Goal: Navigation & Orientation: Find specific page/section

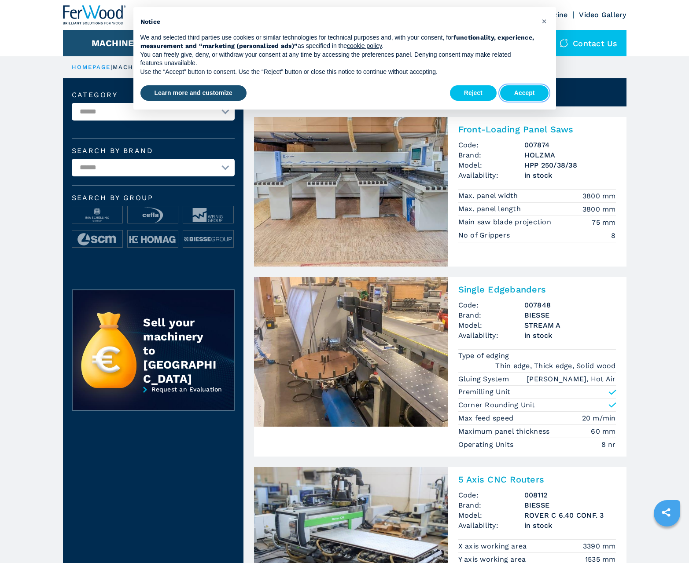
click at [524, 93] on button "Accept" at bounding box center [524, 93] width 49 height 16
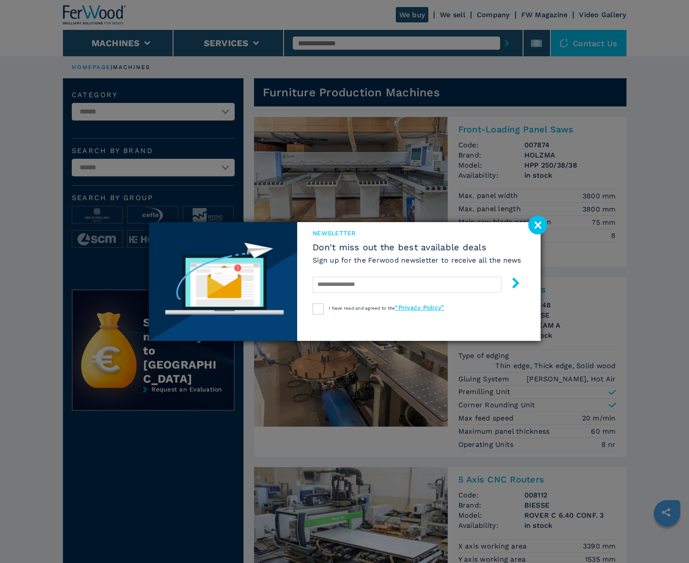
scroll to position [880, 0]
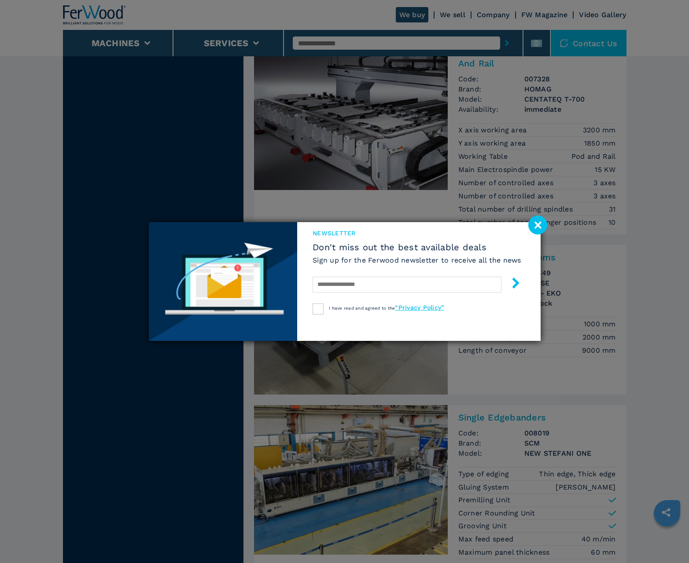
click at [537, 225] on image at bounding box center [537, 225] width 19 height 19
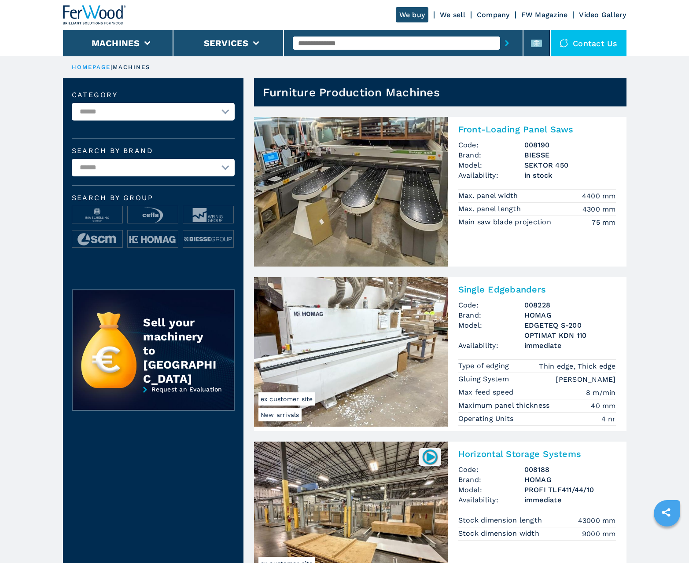
scroll to position [880, 0]
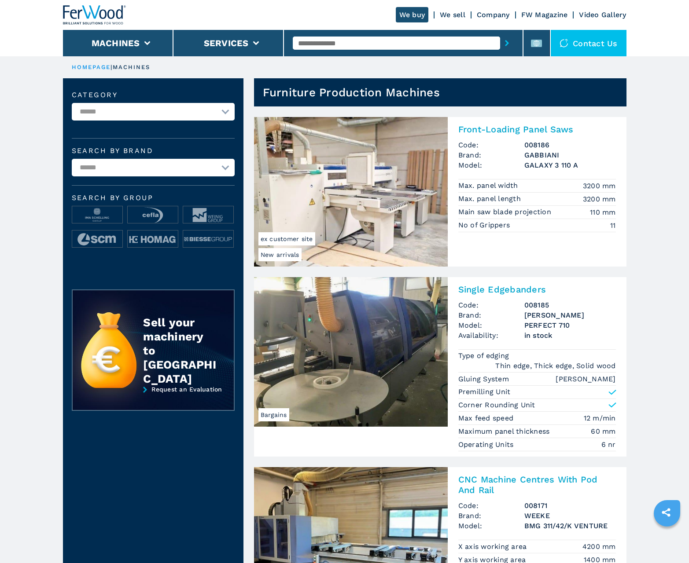
scroll to position [880, 0]
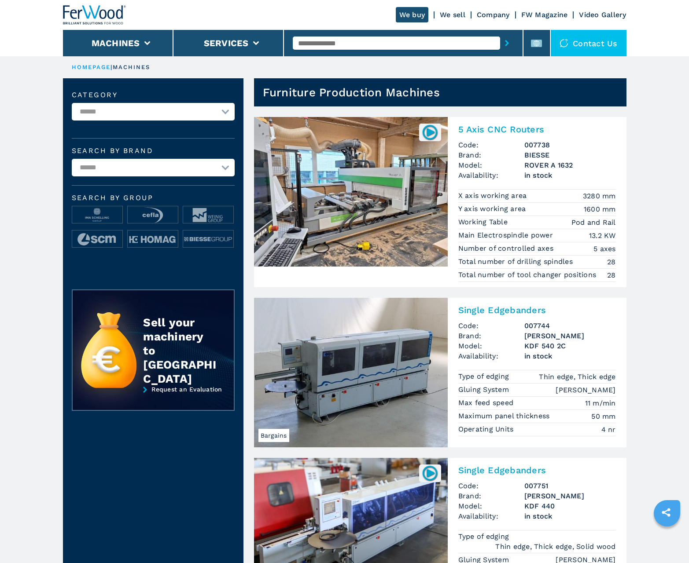
scroll to position [880, 0]
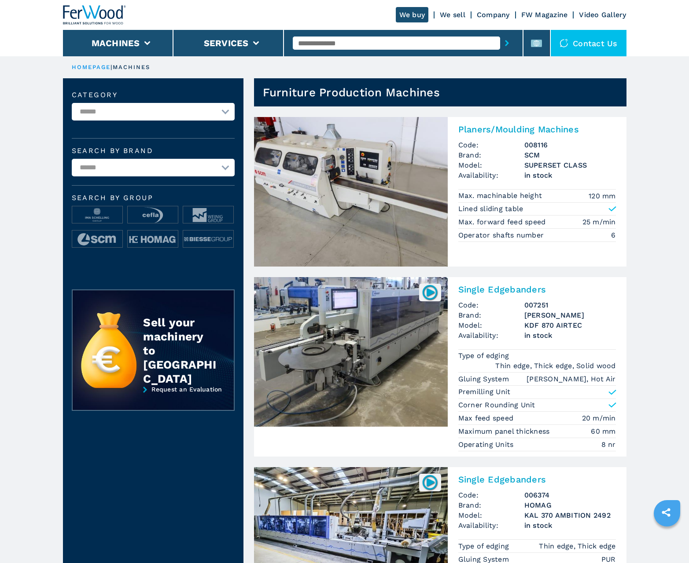
scroll to position [880, 0]
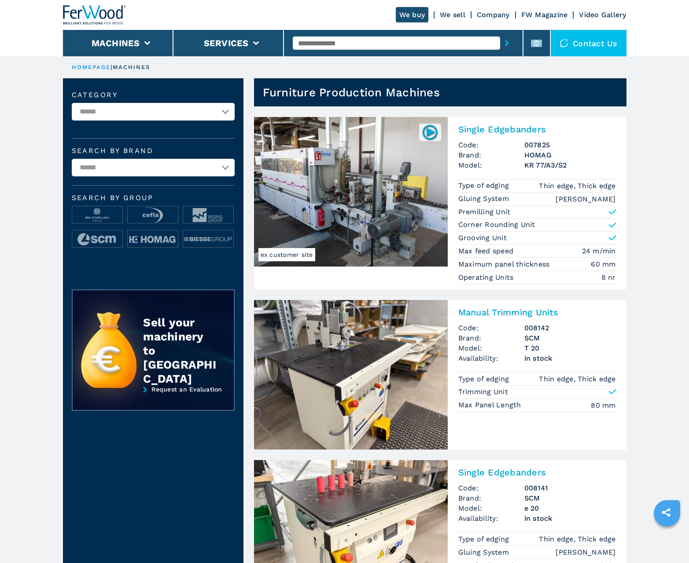
scroll to position [880, 0]
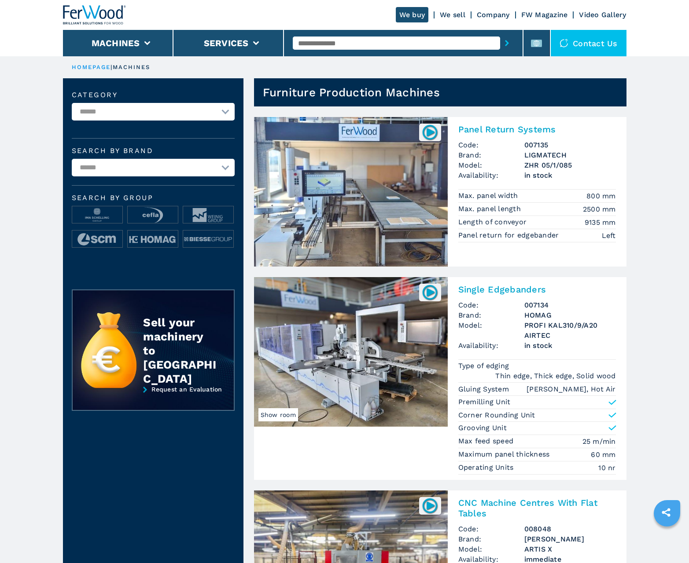
scroll to position [880, 0]
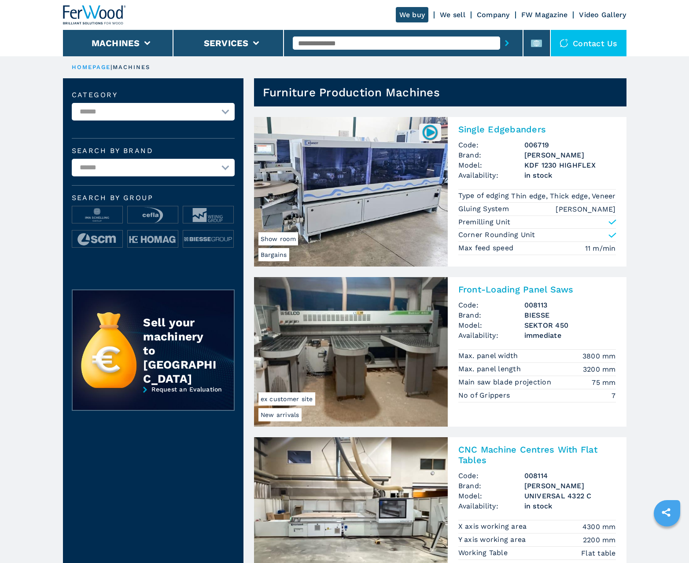
scroll to position [880, 0]
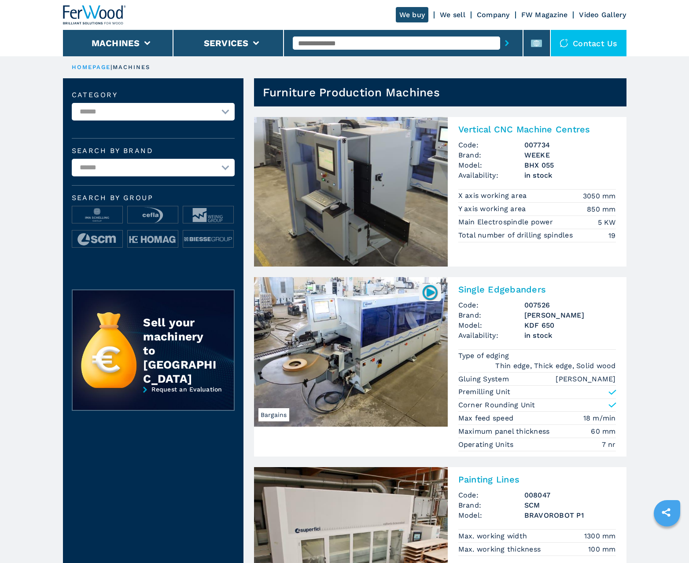
scroll to position [880, 0]
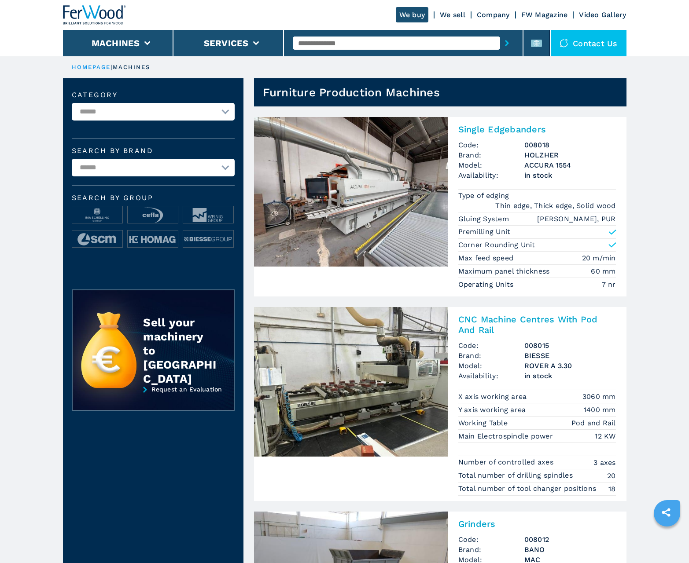
scroll to position [880, 0]
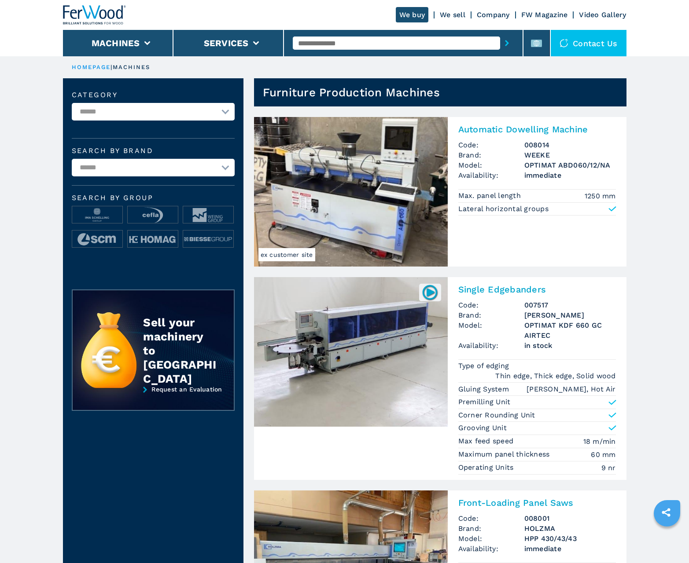
scroll to position [880, 0]
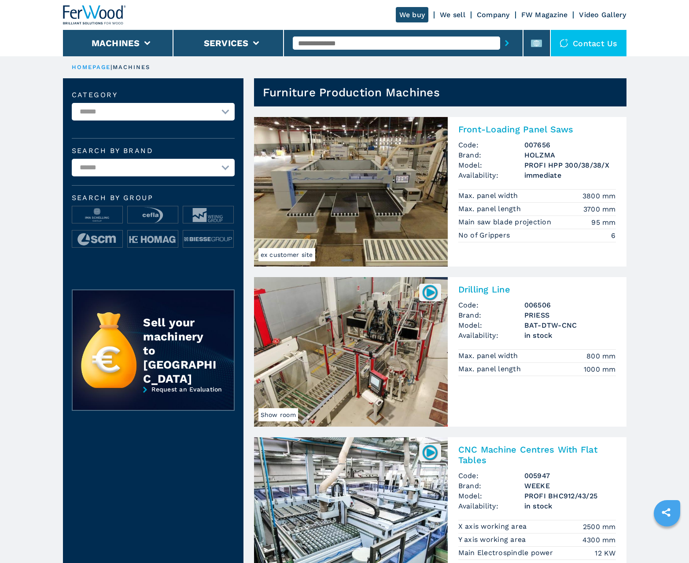
scroll to position [880, 0]
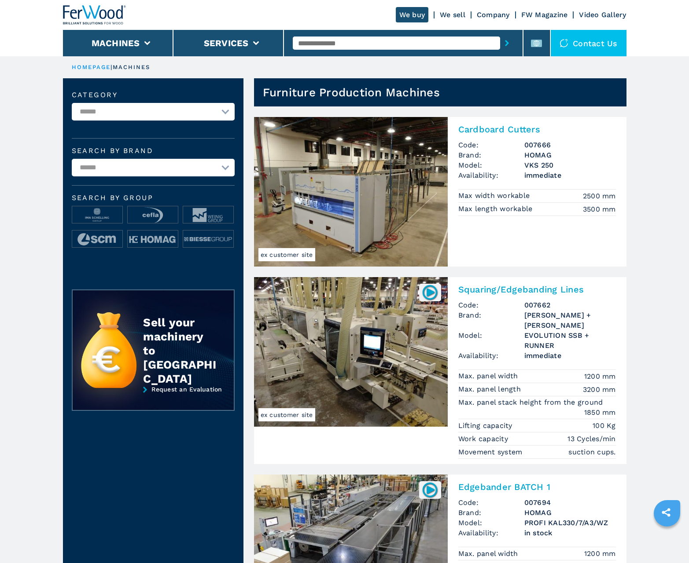
scroll to position [880, 0]
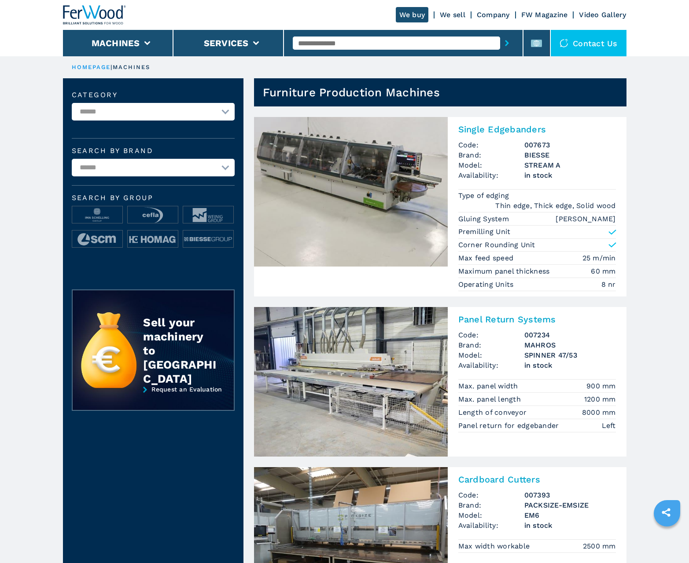
scroll to position [880, 0]
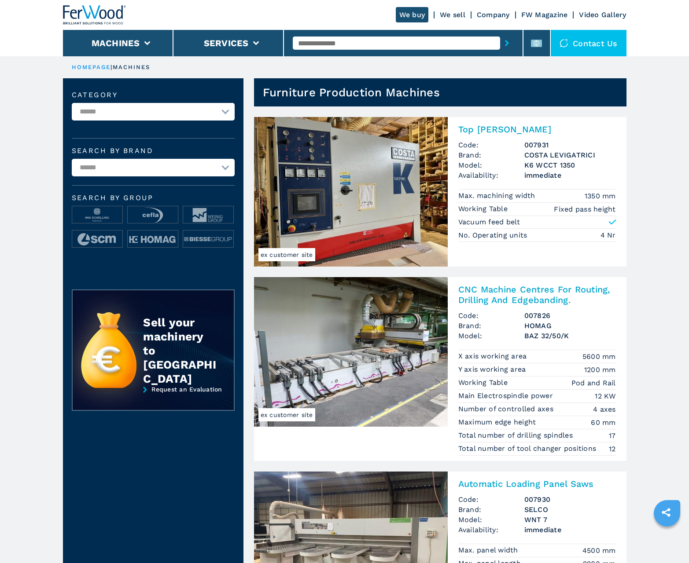
scroll to position [880, 0]
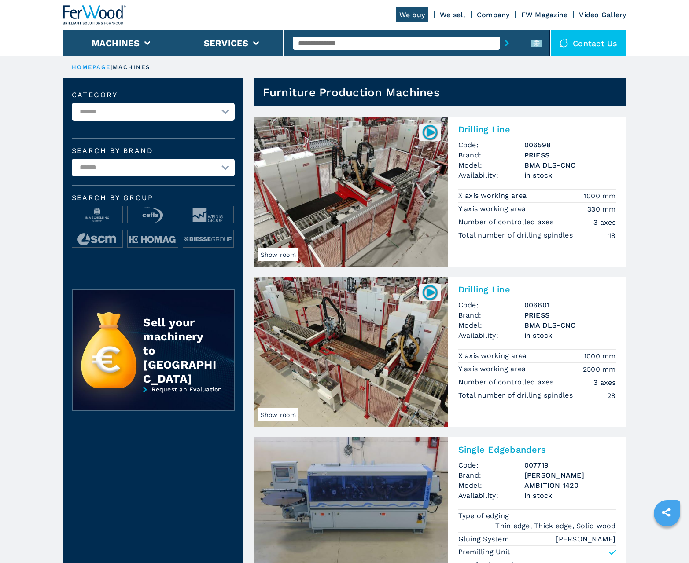
scroll to position [880, 0]
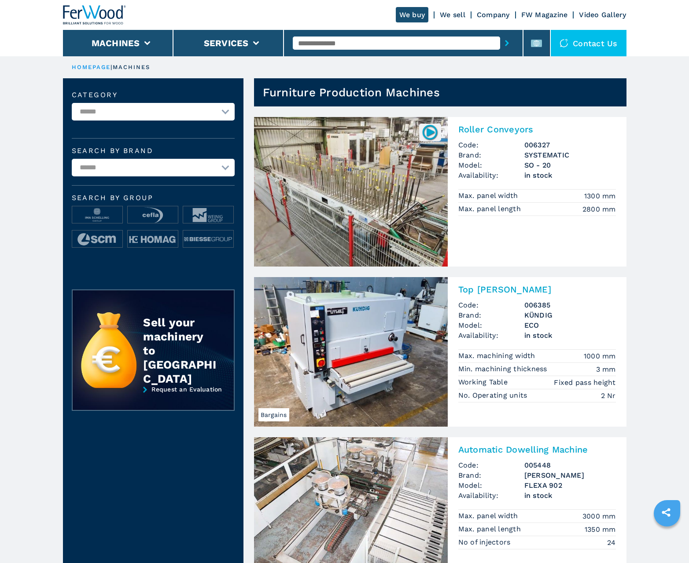
scroll to position [880, 0]
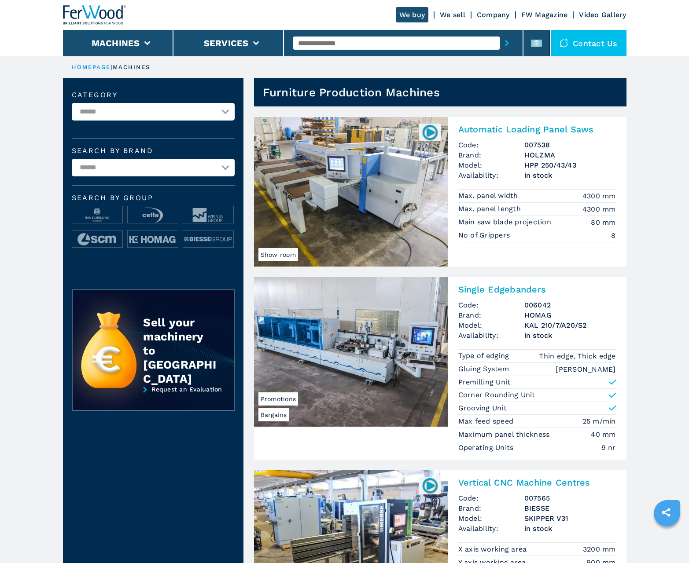
scroll to position [880, 0]
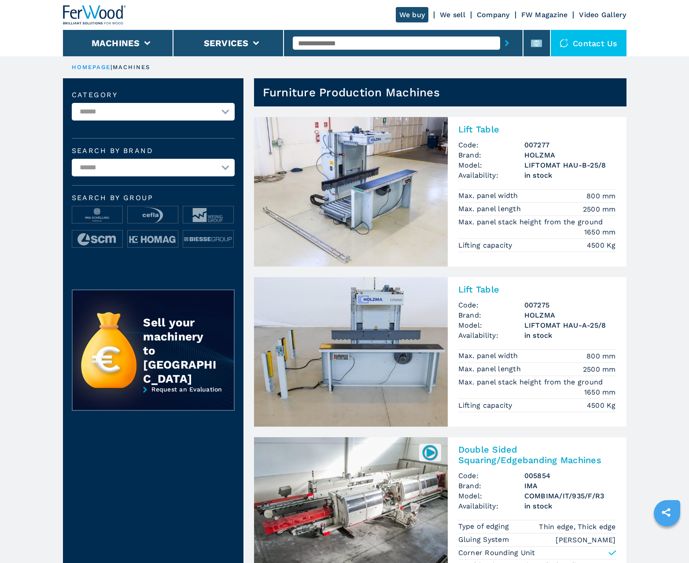
scroll to position [880, 0]
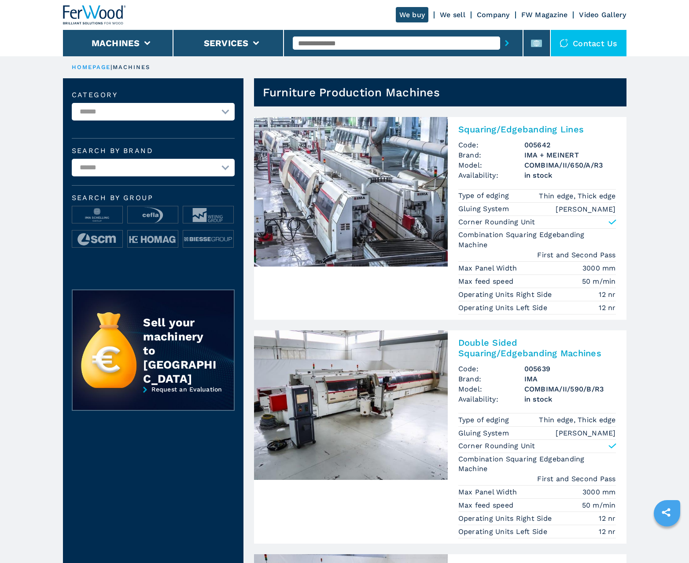
scroll to position [880, 0]
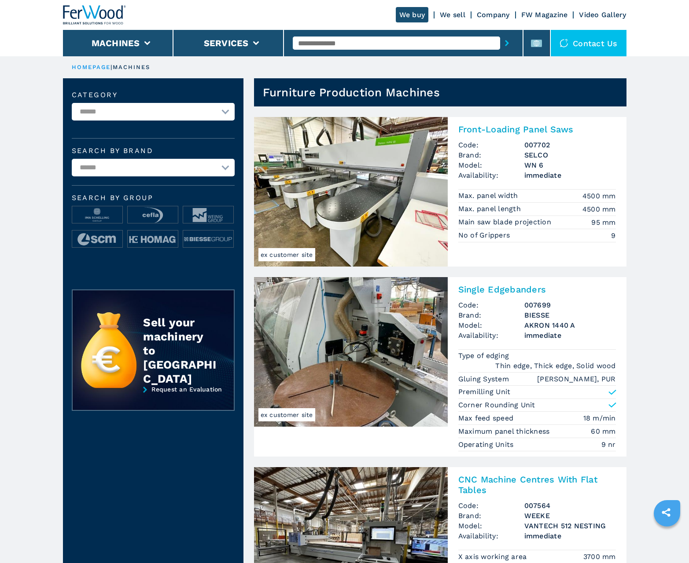
scroll to position [880, 0]
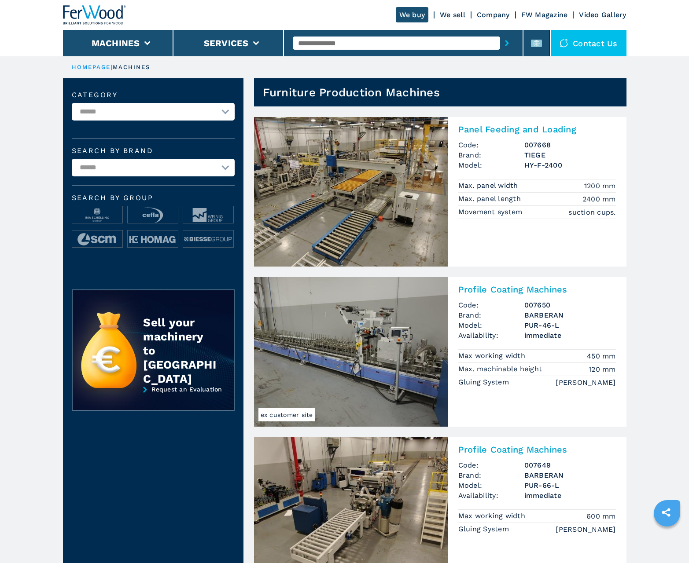
scroll to position [880, 0]
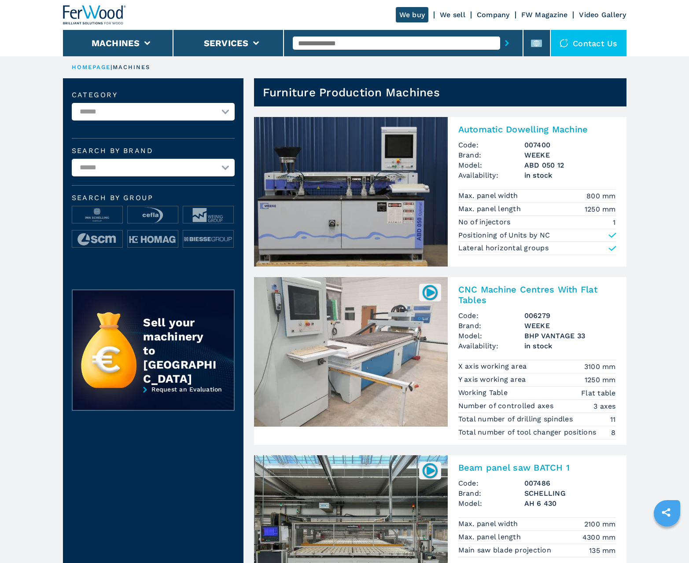
scroll to position [880, 0]
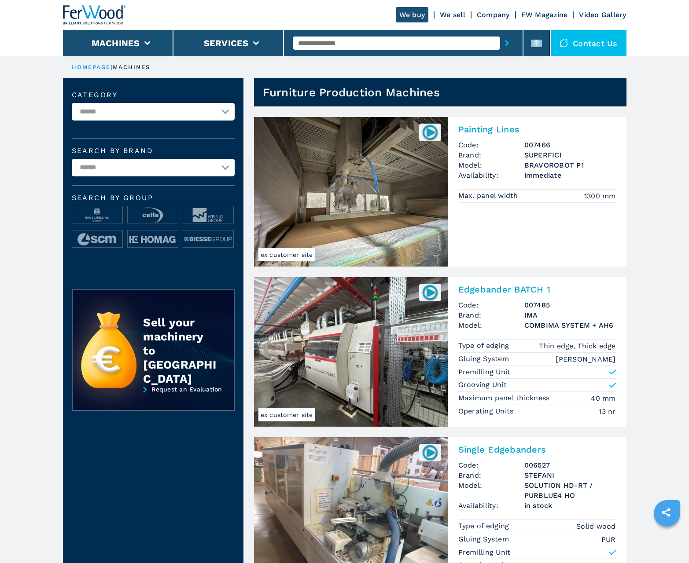
scroll to position [880, 0]
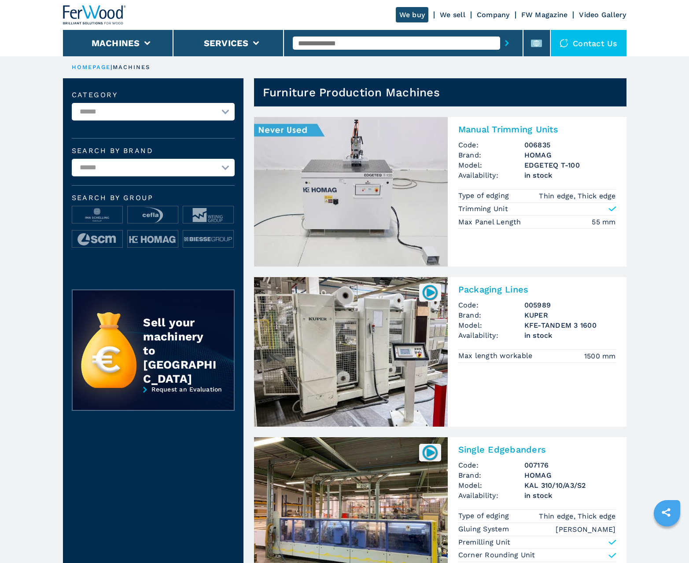
scroll to position [880, 0]
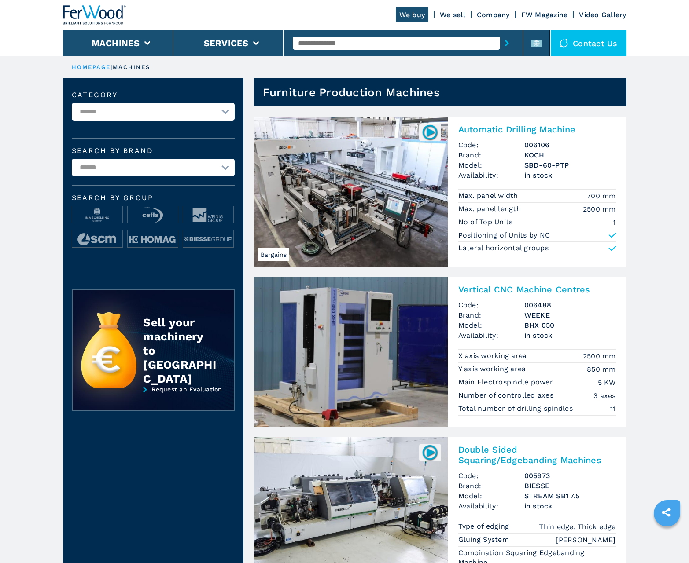
scroll to position [880, 0]
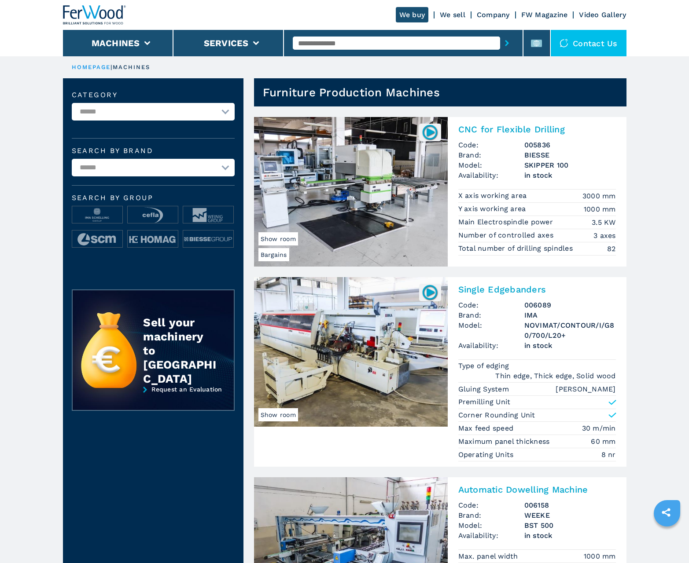
scroll to position [880, 0]
